Goal: Information Seeking & Learning: Learn about a topic

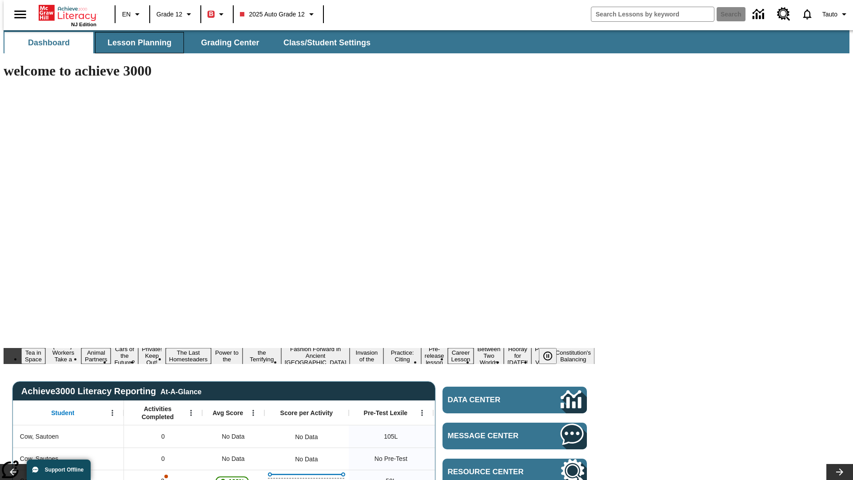
click at [136, 43] on span "Lesson Planning" at bounding box center [140, 43] width 64 height 10
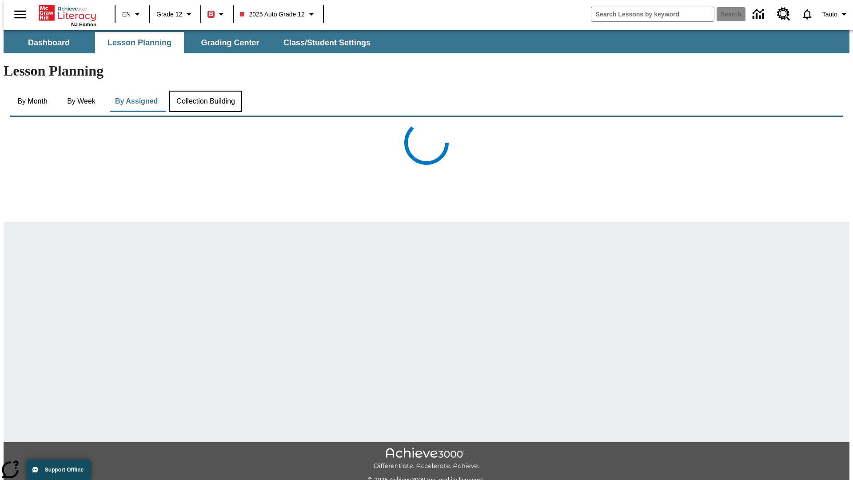
click at [205, 91] on button "Collection Building" at bounding box center [205, 101] width 73 height 21
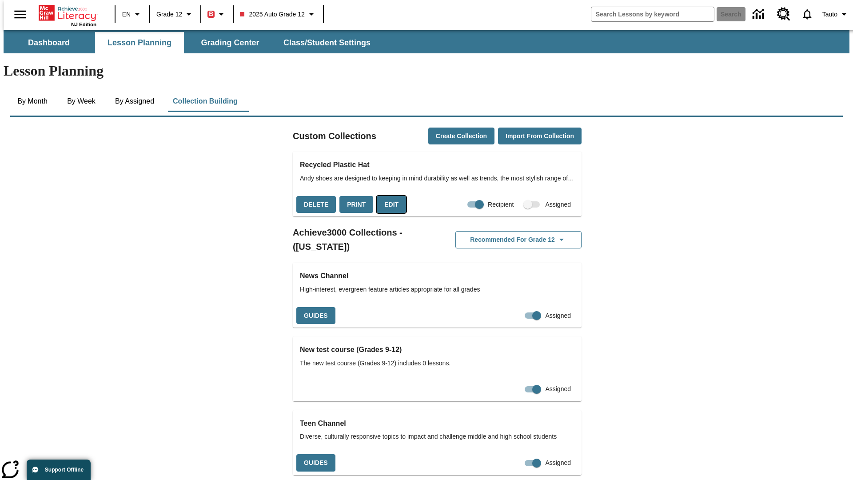
click at [388, 196] on button "Edit" at bounding box center [391, 204] width 29 height 17
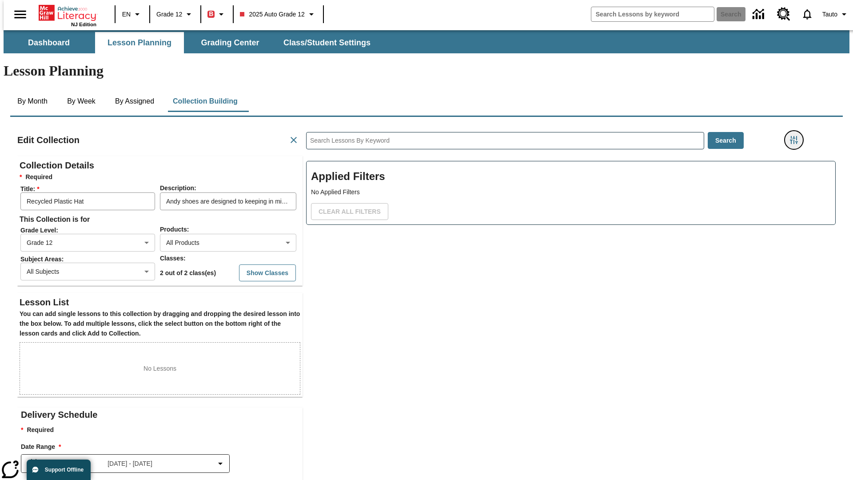
click at [797, 136] on icon "Filters Side menu" at bounding box center [794, 140] width 8 height 8
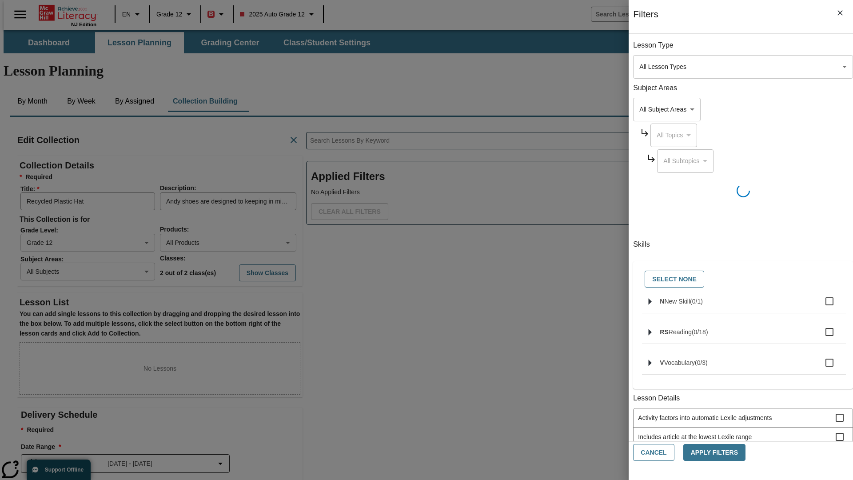
click at [640, 109] on body "Skip to main content NJ Edition EN Grade 12 B 2025 Auto Grade 12 Search 0 Tauto…" at bounding box center [427, 308] width 846 height 557
